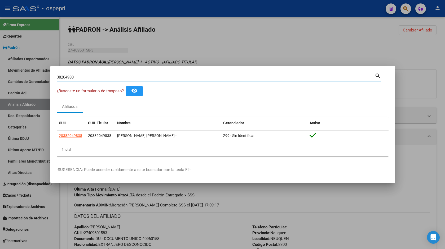
click at [110, 78] on input "38204983" at bounding box center [216, 77] width 318 height 5
paste input "3610978"
type input "33610978"
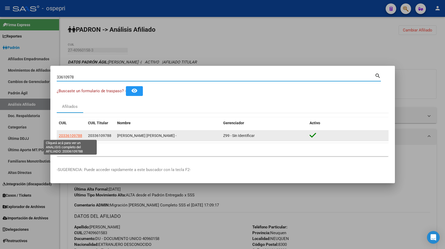
click at [70, 135] on span "20336109788" at bounding box center [70, 136] width 23 height 4
type textarea "20336109788"
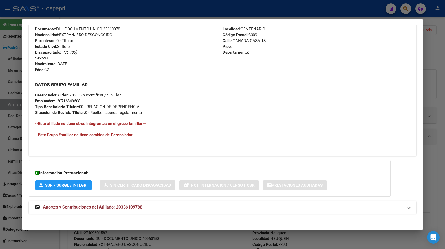
scroll to position [203, 0]
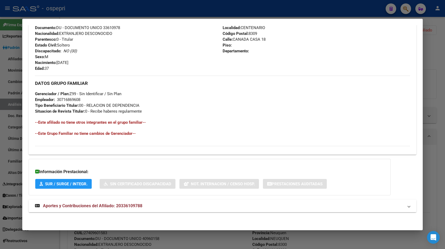
click at [150, 209] on mat-expansion-panel-header "Aportes y Contribuciones del Afiliado: 20336109788" at bounding box center [222, 206] width 387 height 13
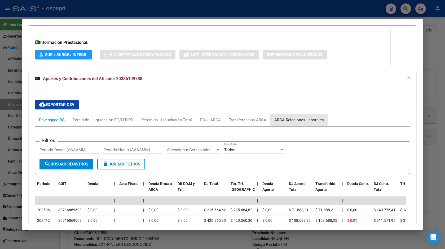
click at [294, 117] on div "ARCA Relaciones Laborales" at bounding box center [299, 120] width 50 height 6
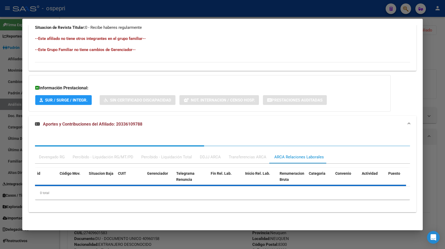
scroll to position [332, 0]
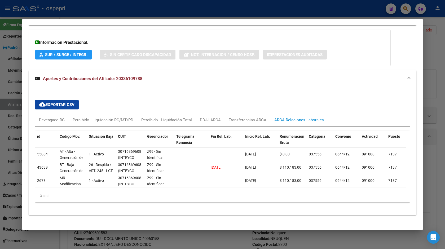
drag, startPoint x: 427, startPoint y: 68, endPoint x: 418, endPoint y: 65, distance: 9.3
click at [428, 68] on div at bounding box center [222, 124] width 445 height 249
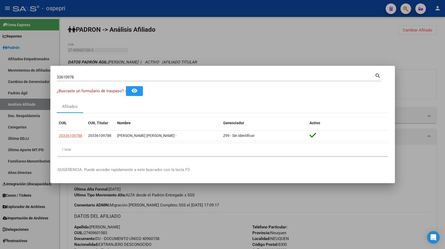
click at [124, 74] on div "33610978 Buscar (apellido, dni, [PERSON_NAME], nro traspaso, cuit, obra social)" at bounding box center [216, 77] width 318 height 8
drag, startPoint x: 124, startPoint y: 74, endPoint x: 94, endPoint y: 74, distance: 30.2
click at [94, 74] on div "33610978 Buscar (apellido, dni, [PERSON_NAME], nro traspaso, cuit, obra social)" at bounding box center [216, 77] width 318 height 8
click at [88, 76] on input "33610978" at bounding box center [216, 77] width 318 height 5
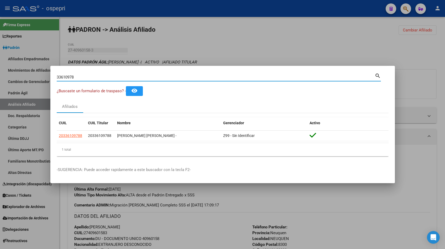
click at [88, 76] on input "33610978" at bounding box center [216, 77] width 318 height 5
paste input "197161"
type input "33197161"
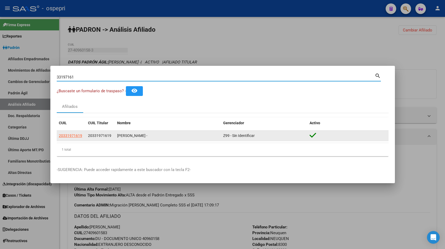
click at [74, 135] on span "20331971619" at bounding box center [70, 136] width 23 height 4
type textarea "20331971619"
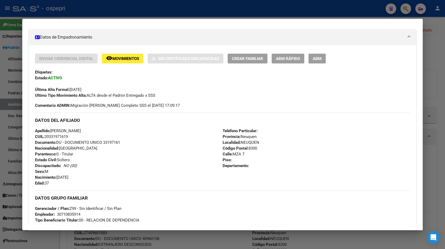
scroll to position [203, 0]
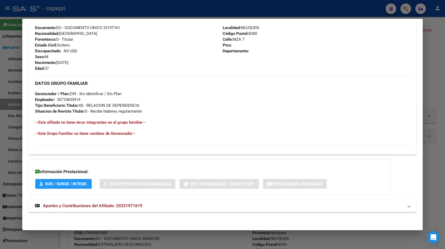
drag, startPoint x: 137, startPoint y: 208, endPoint x: 220, endPoint y: 129, distance: 115.6
click at [137, 207] on span "Aportes y Contribuciones del Afiliado: 20331971619" at bounding box center [92, 206] width 99 height 5
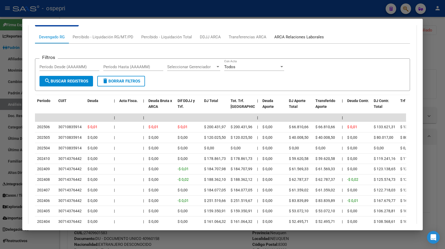
click at [304, 33] on div "ARCA Relaciones Laborales" at bounding box center [298, 37] width 57 height 13
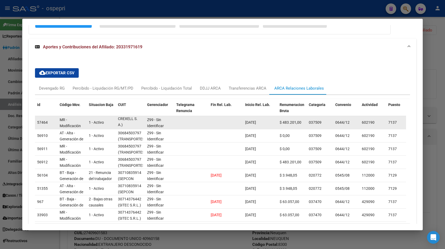
scroll to position [13, 2]
drag, startPoint x: 119, startPoint y: 127, endPoint x: 132, endPoint y: 124, distance: 13.2
click at [132, 124] on div "30684503797 (TRANSPORTES CREXELL S. A.)" at bounding box center [130, 122] width 25 height 11
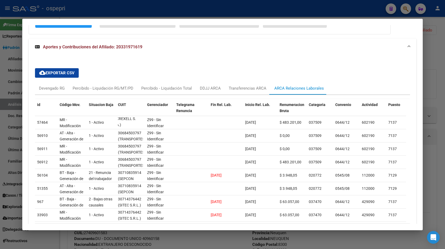
drag, startPoint x: 119, startPoint y: 45, endPoint x: 132, endPoint y: 47, distance: 12.9
click at [132, 47] on span "Aportes y Contribuciones del Afiliado: 20331971619" at bounding box center [92, 46] width 99 height 5
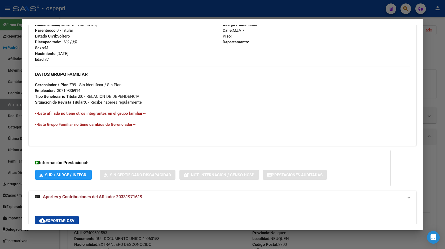
scroll to position [203, 0]
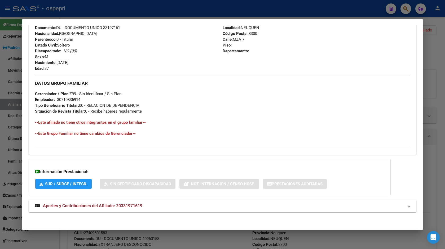
drag, startPoint x: 118, startPoint y: 205, endPoint x: 142, endPoint y: 206, distance: 24.6
click at [142, 206] on span "Aportes y Contribuciones del Afiliado: 20331971619" at bounding box center [92, 206] width 99 height 5
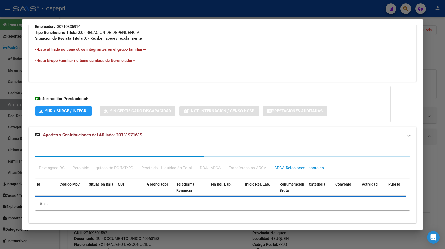
scroll to position [287, 0]
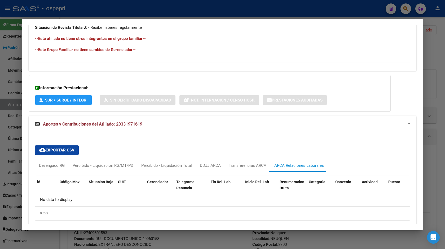
drag, startPoint x: 140, startPoint y: 205, endPoint x: 138, endPoint y: 125, distance: 80.0
click at [142, 126] on span "Aportes y Contribuciones del Afiliado: 20331971619" at bounding box center [92, 124] width 99 height 5
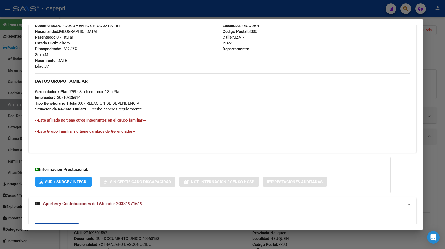
scroll to position [203, 0]
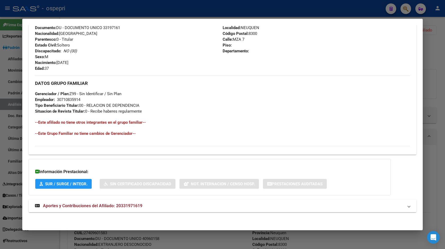
copy span "20331971619"
